Goal: Information Seeking & Learning: Learn about a topic

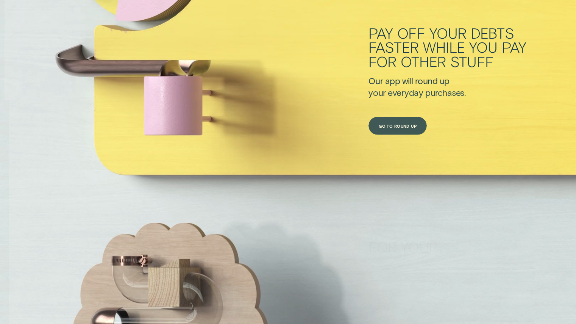
scroll to position [2658, 0]
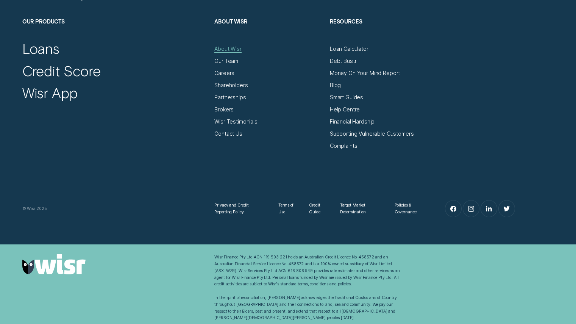
click at [237, 46] on div "About Wisr" at bounding box center [227, 48] width 27 height 7
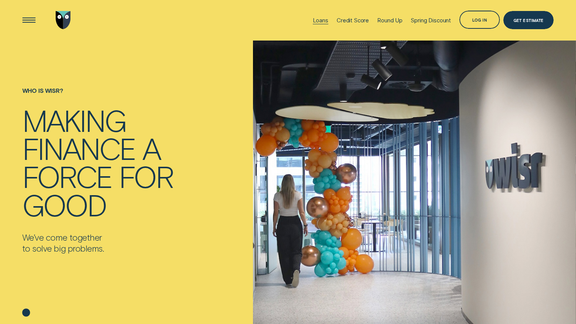
click at [318, 18] on div "Loans" at bounding box center [321, 20] width 16 height 7
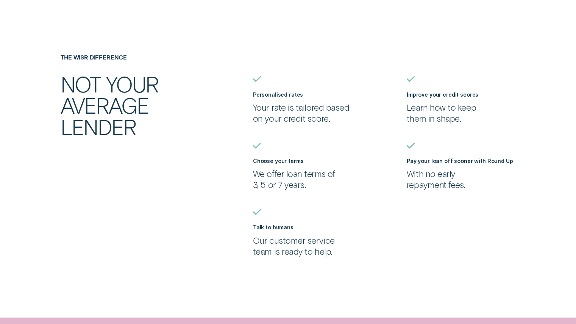
scroll to position [657, 0]
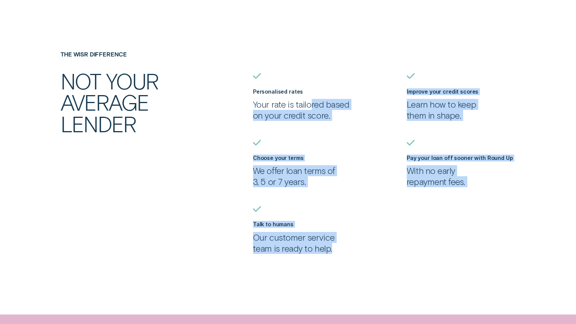
drag, startPoint x: 308, startPoint y: 103, endPoint x: 367, endPoint y: 256, distance: 164.3
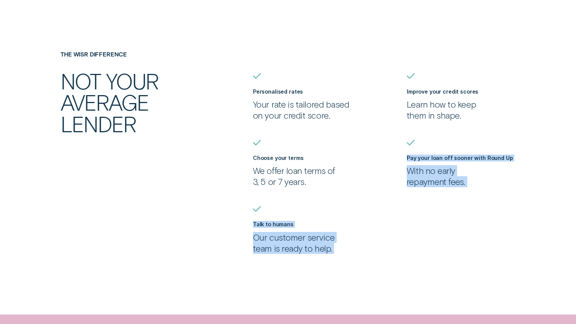
drag, startPoint x: 367, startPoint y: 256, endPoint x: 343, endPoint y: 158, distance: 100.9
click at [343, 158] on div "Choose your terms We offer loan terms of 3, 5 or 7 years." at bounding box center [307, 170] width 109 height 33
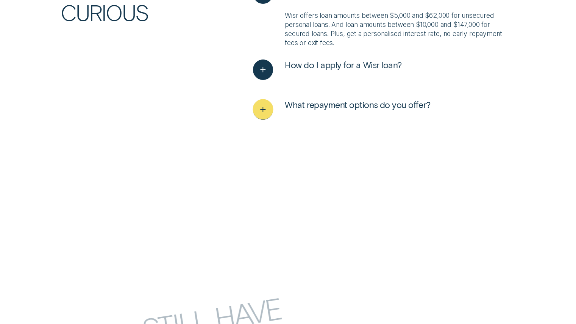
scroll to position [2018, 0]
